Goal: Task Accomplishment & Management: Manage account settings

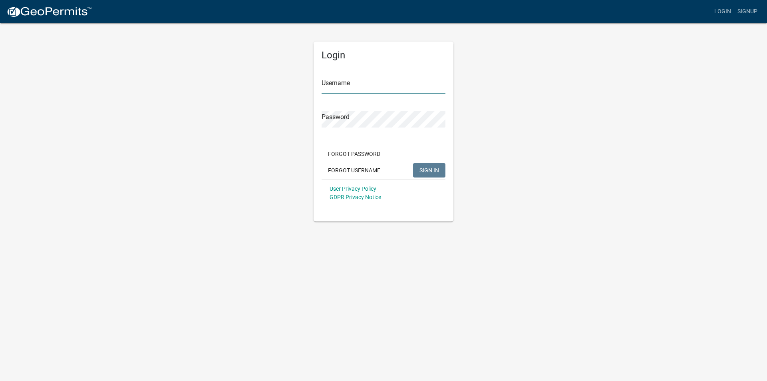
click at [361, 88] on input "Username" at bounding box center [384, 85] width 124 height 16
type input "dwgolfcourse"
click at [440, 170] on button "SIGN IN" at bounding box center [429, 170] width 32 height 14
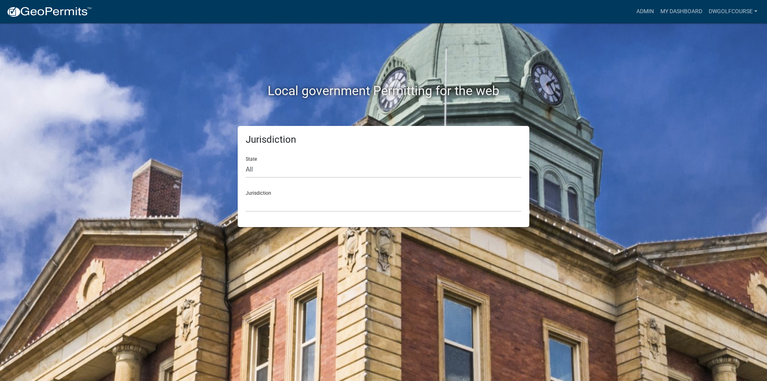
click at [621, 201] on div "Local government Permitting for the web Jurisdiction State All [US_STATE] [US_S…" at bounding box center [383, 190] width 767 height 381
click at [306, 165] on select "All [US_STATE] [US_STATE] [US_STATE] [US_STATE] [US_STATE] [US_STATE] [US_STATE…" at bounding box center [384, 169] width 276 height 16
click at [652, 160] on div "Local government Permitting for the web Jurisdiction State All [US_STATE] [US_S…" at bounding box center [383, 190] width 767 height 381
click at [757, 10] on link "dwgolfcourse" at bounding box center [733, 11] width 55 height 15
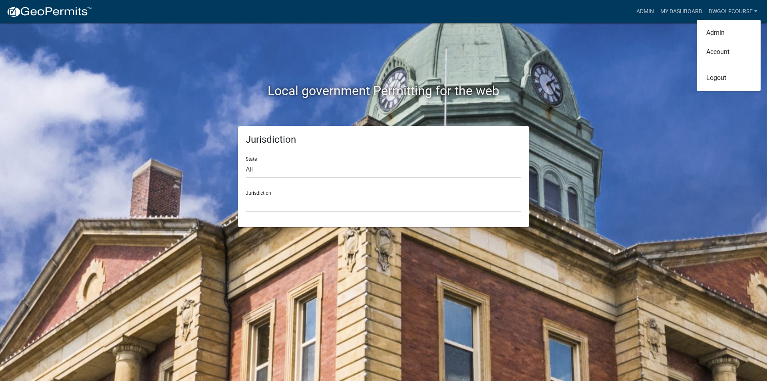
click at [608, 85] on div "Local government Permitting for the web" at bounding box center [383, 92] width 455 height 18
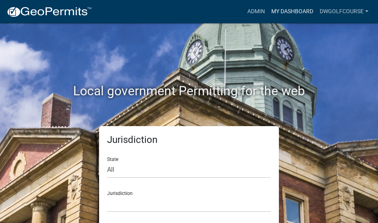
click at [296, 12] on link "My Dashboard" at bounding box center [292, 11] width 48 height 15
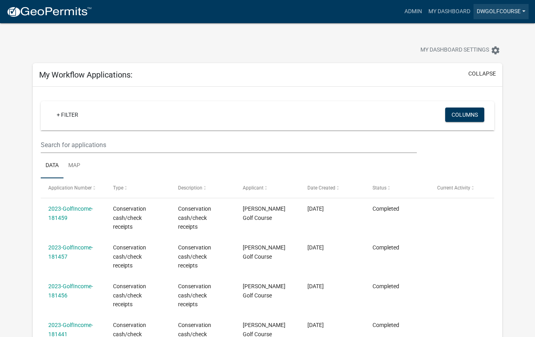
click at [496, 13] on link "dwgolfcourse" at bounding box center [501, 11] width 55 height 15
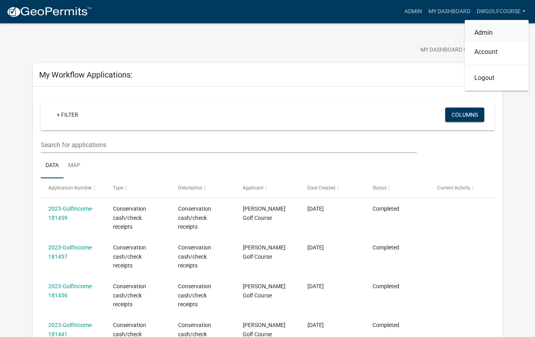
click at [493, 31] on link "Admin" at bounding box center [497, 32] width 64 height 19
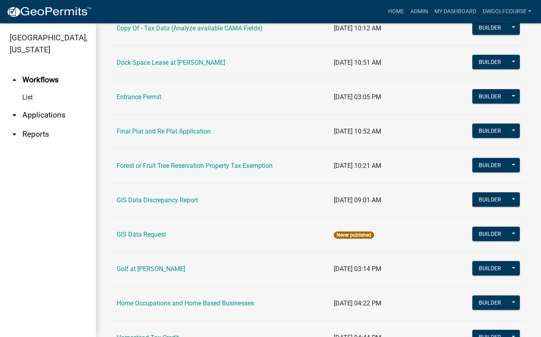
scroll to position [360, 0]
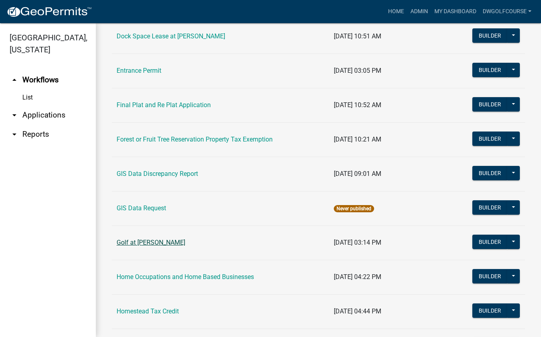
click at [152, 242] on link "Golf at [PERSON_NAME]" at bounding box center [151, 243] width 69 height 8
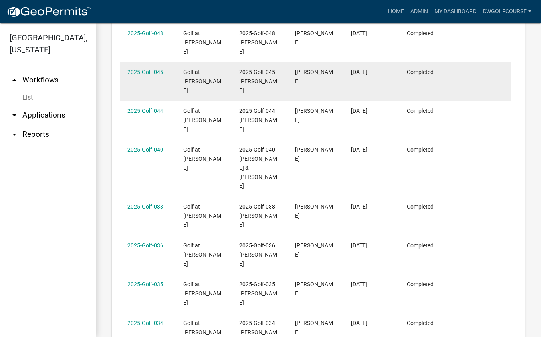
scroll to position [519, 0]
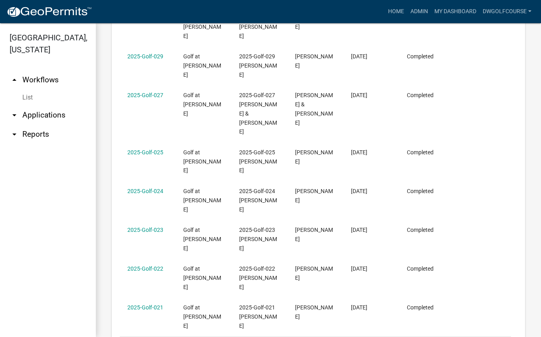
scroll to position [528, 0]
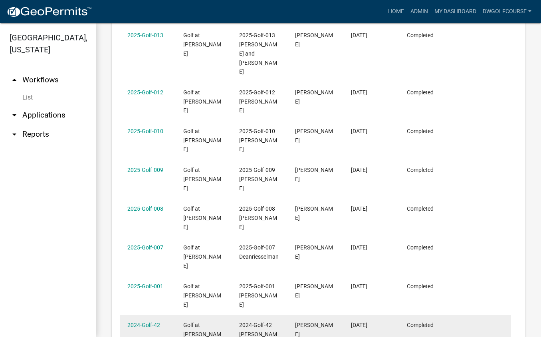
scroll to position [536, 0]
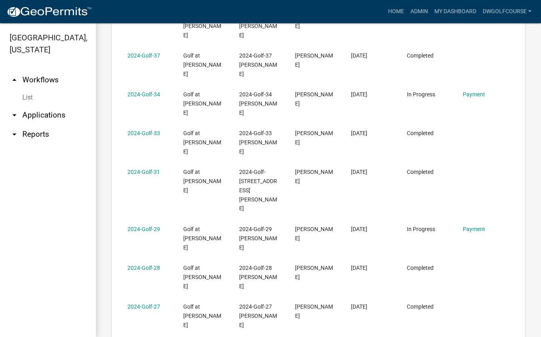
scroll to position [527, 0]
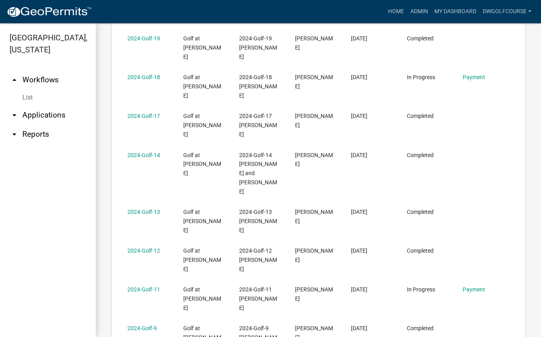
scroll to position [527, 0]
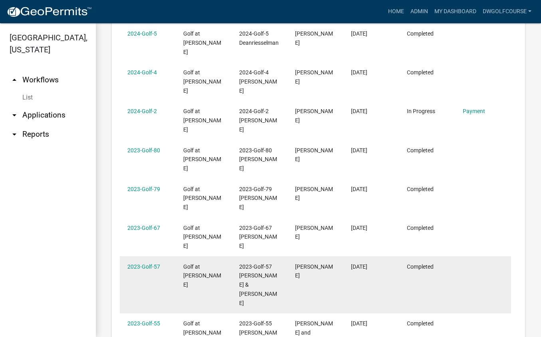
scroll to position [563, 0]
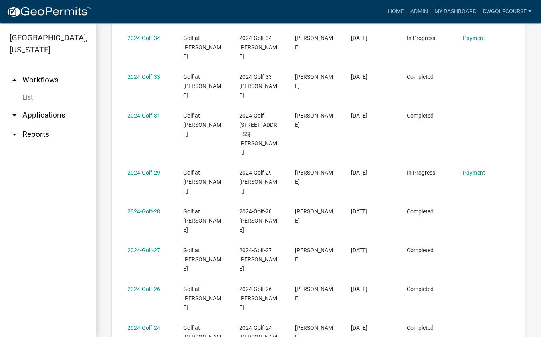
scroll to position [536, 0]
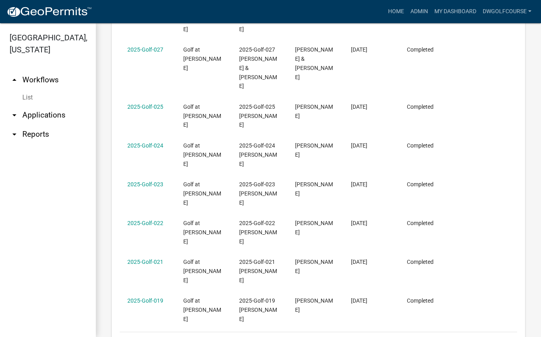
click at [484, 338] on icon "go to next page" at bounding box center [487, 343] width 10 height 10
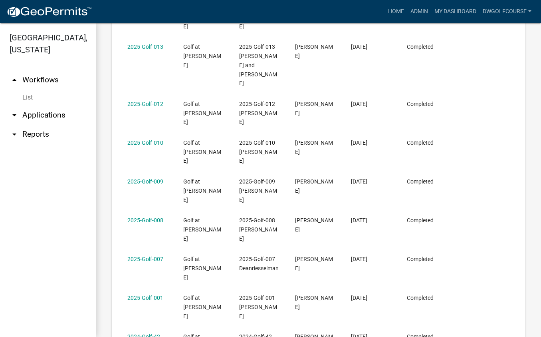
scroll to position [536, 0]
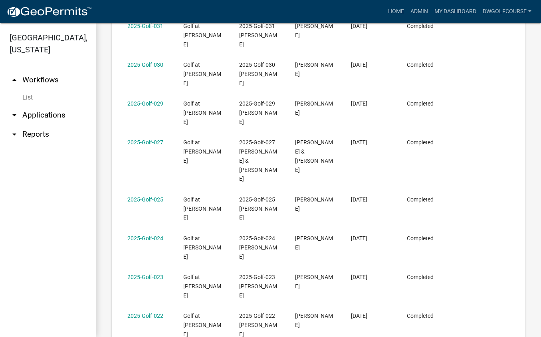
scroll to position [536, 0]
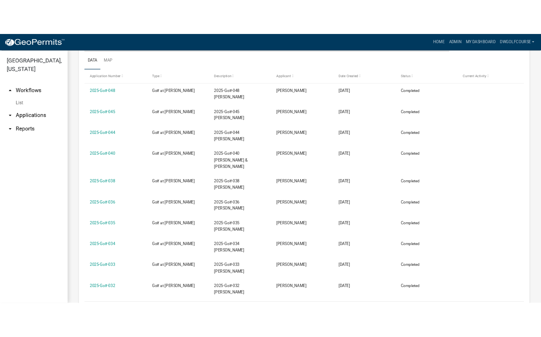
scroll to position [408, 0]
